Goal: Register for event/course

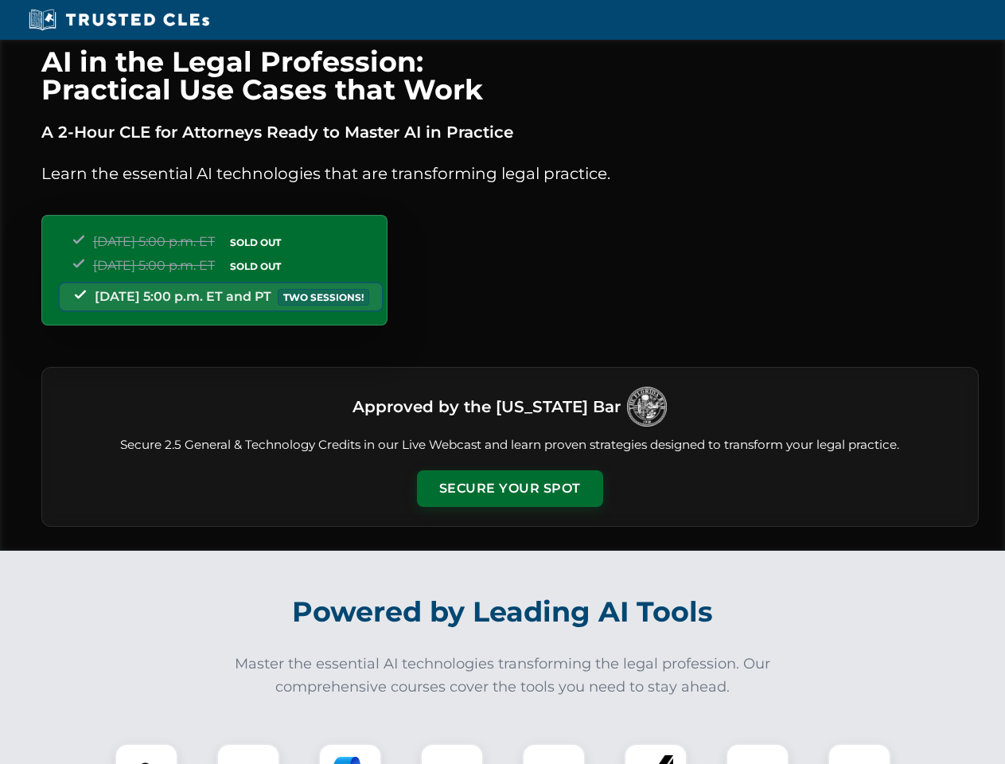
click at [509, 489] on button "Secure Your Spot" at bounding box center [510, 488] width 186 height 37
click at [146, 754] on img at bounding box center [146, 775] width 46 height 46
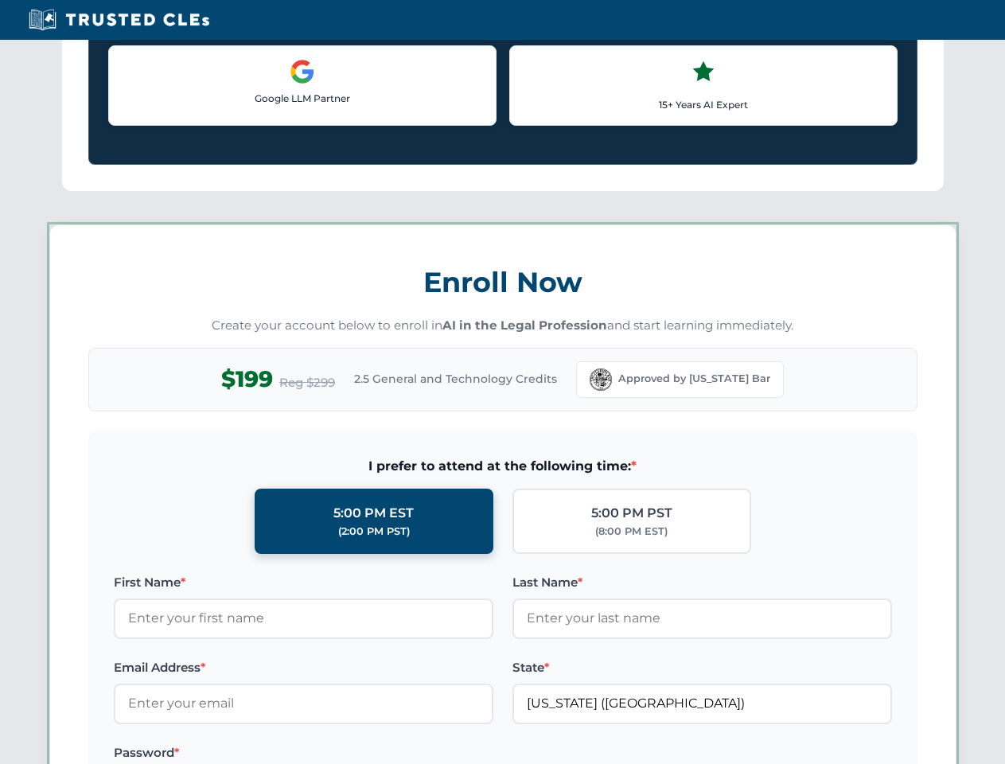
click at [350, 754] on label "Password *" at bounding box center [304, 753] width 380 height 19
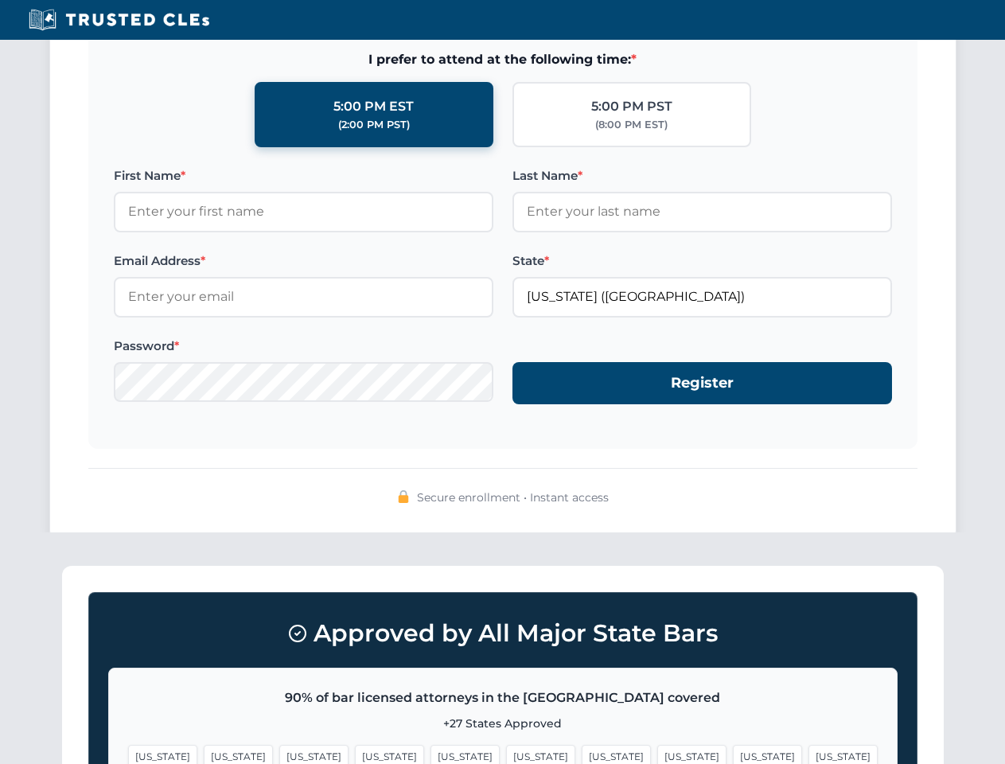
click at [733, 754] on span "[US_STATE]" at bounding box center [767, 756] width 69 height 23
